Goal: Check status: Verify the current state of an ongoing process or item

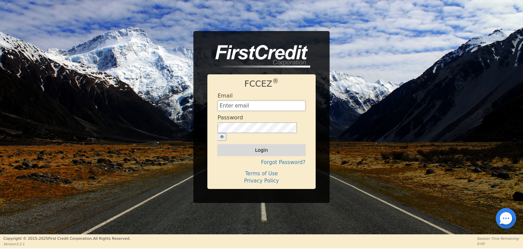
type input "[EMAIL_ADDRESS][DOMAIN_NAME]"
click at [269, 149] on button "Login" at bounding box center [262, 150] width 88 height 12
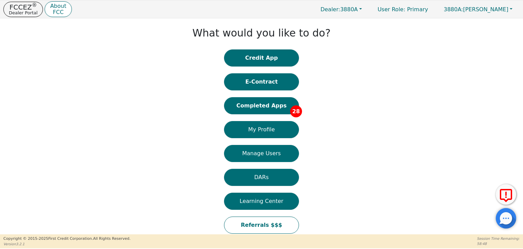
click at [277, 106] on button "Completed Apps 28" at bounding box center [261, 105] width 75 height 17
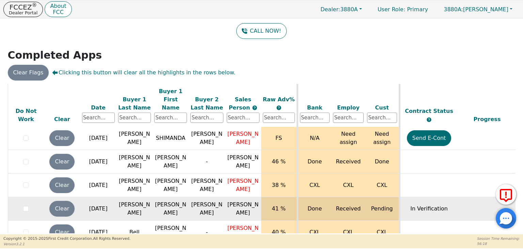
scroll to position [603, 0]
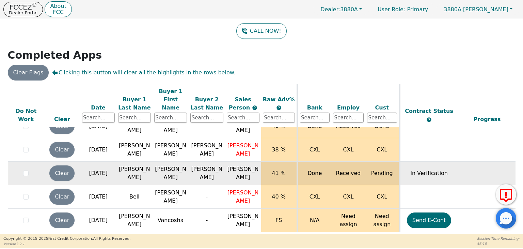
click at [451, 161] on td "In Verification" at bounding box center [428, 172] width 59 height 23
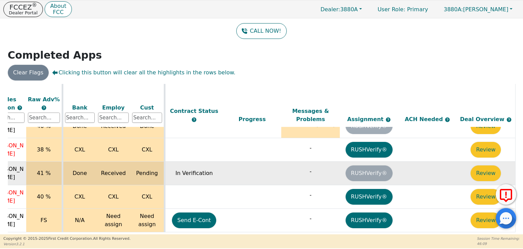
scroll to position [603, 238]
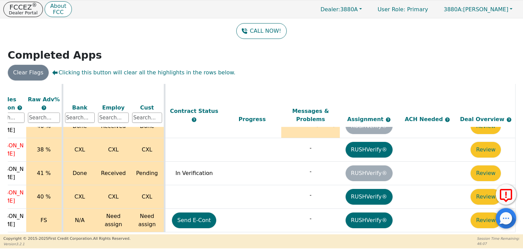
click at [473, 165] on button "Review" at bounding box center [486, 173] width 30 height 16
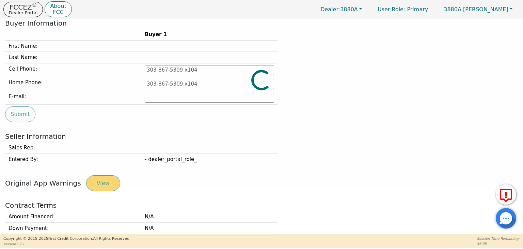
type input "[PHONE_NUMBER]"
type input "[EMAIL_ADDRESS][DOMAIN_NAME]"
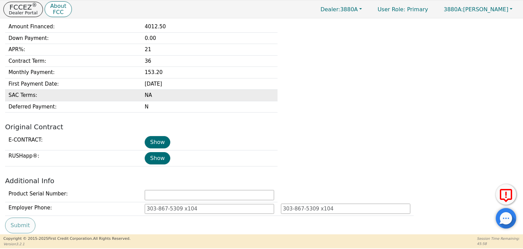
scroll to position [250, 0]
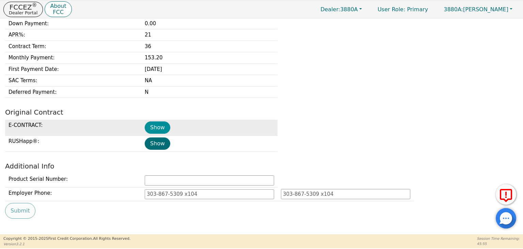
click at [162, 128] on button "Show" at bounding box center [158, 127] width 26 height 12
